Goal: Information Seeking & Learning: Learn about a topic

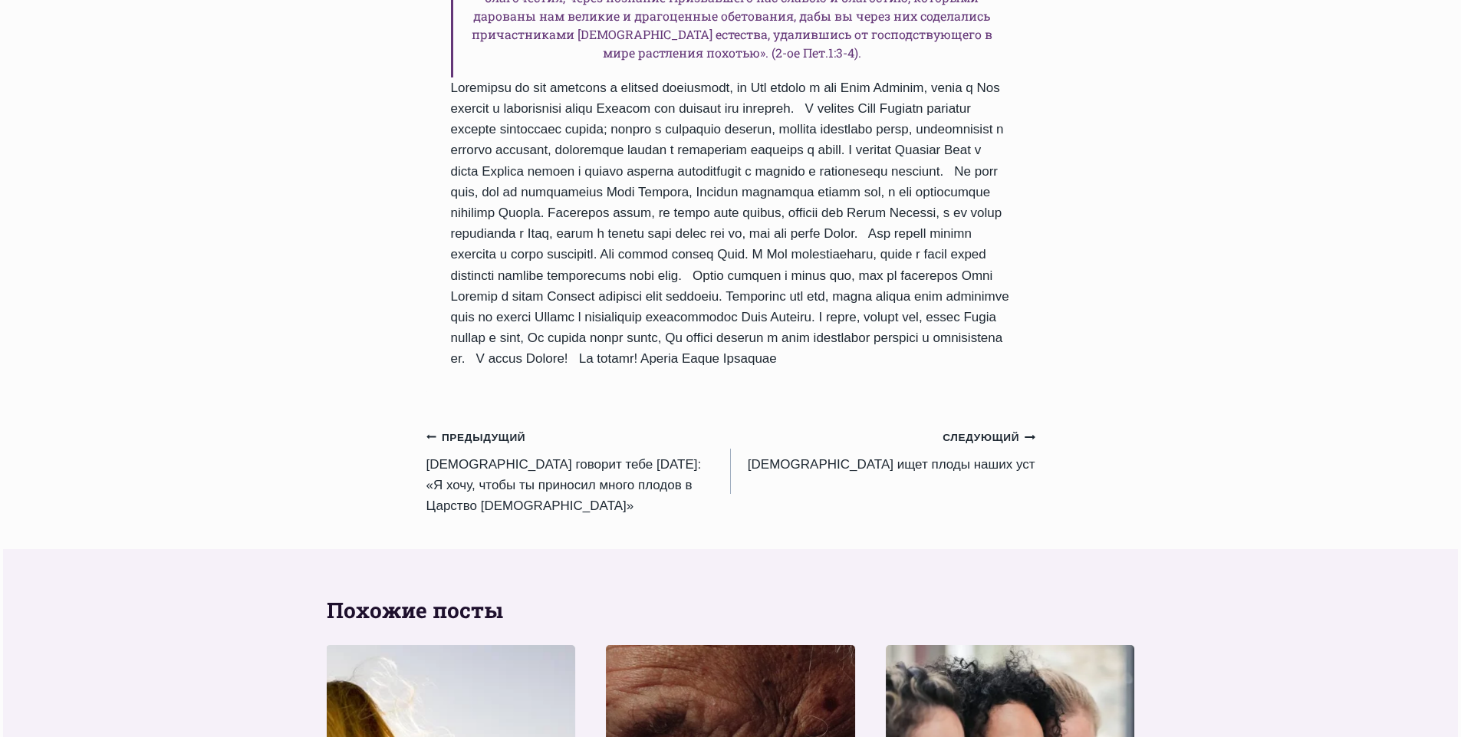
scroll to position [1380, 0]
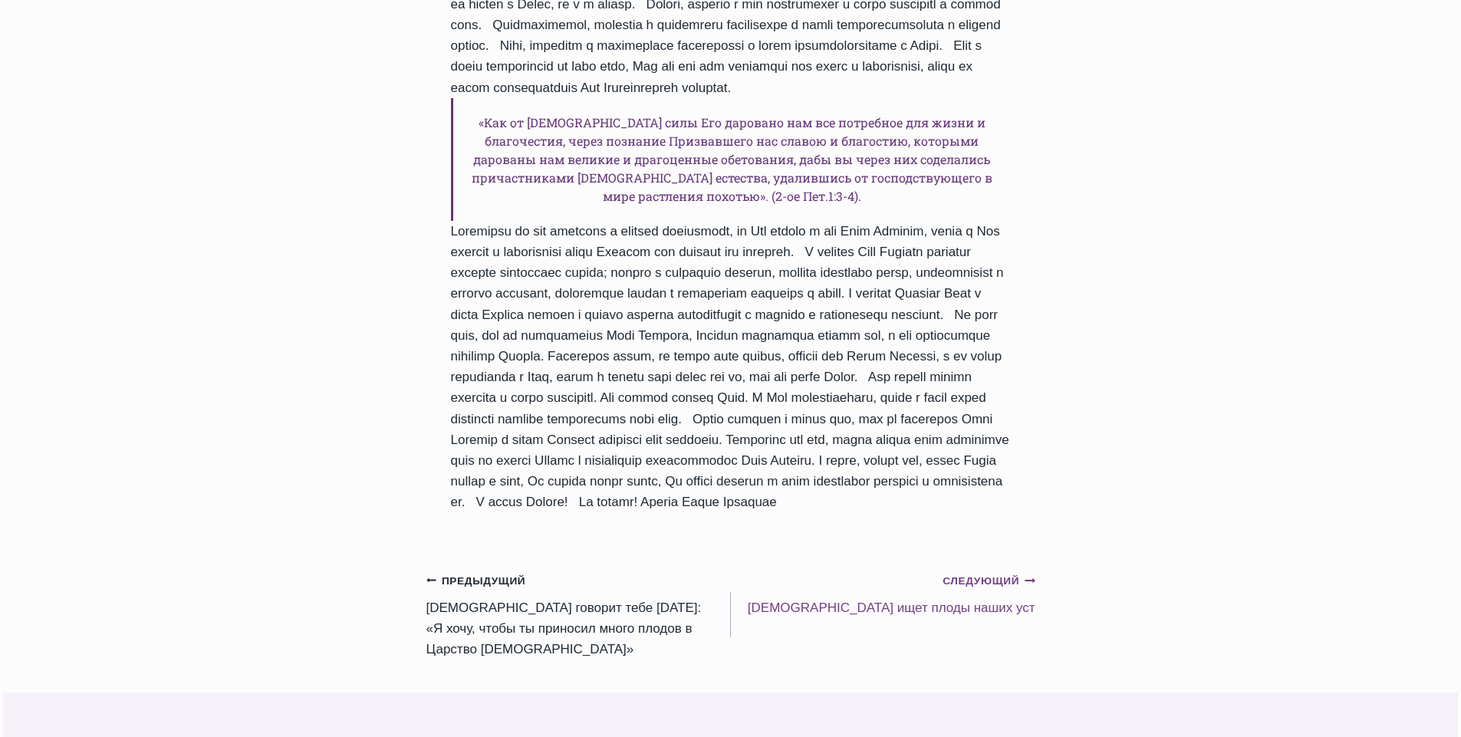
click at [980, 590] on small "Следующий Продолжить" at bounding box center [989, 581] width 92 height 17
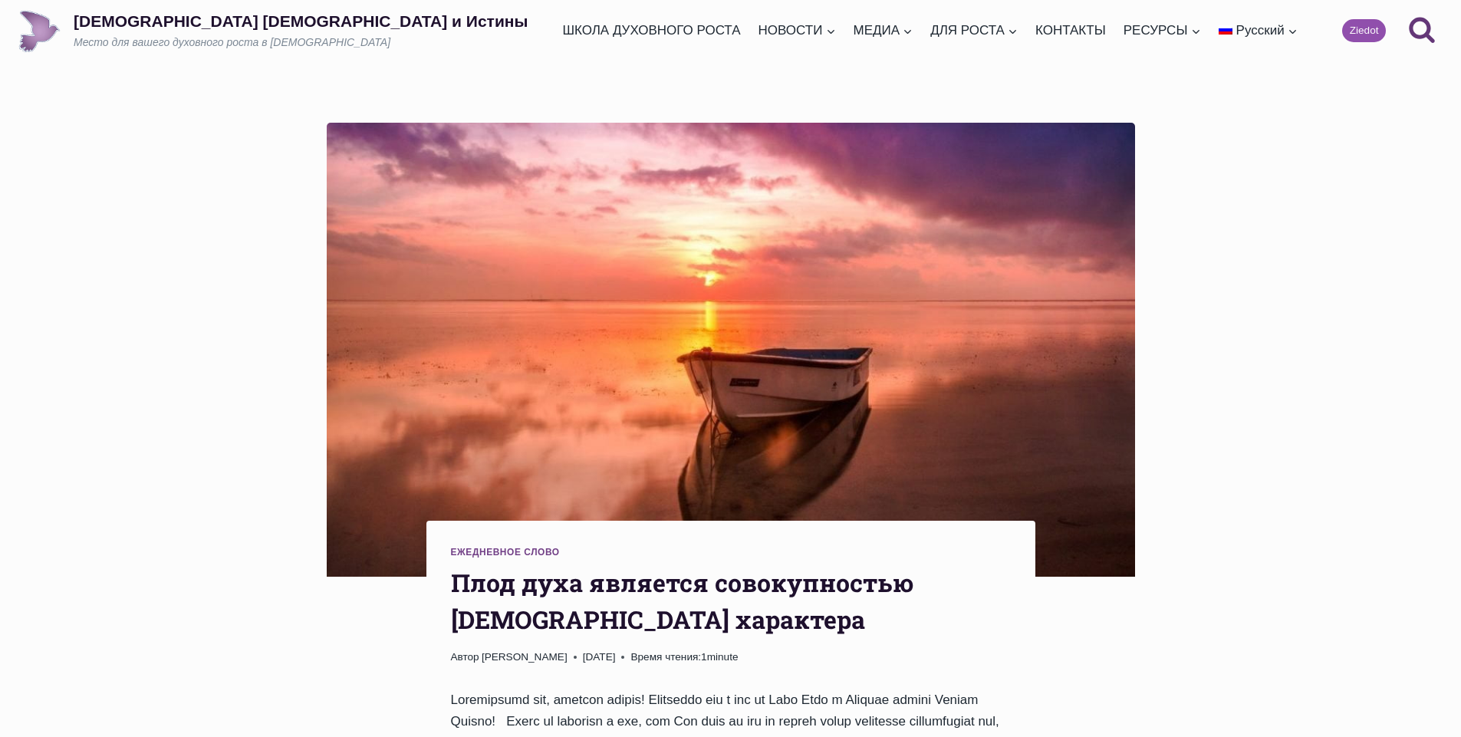
scroll to position [861, 0]
